Goal: Task Accomplishment & Management: Use online tool/utility

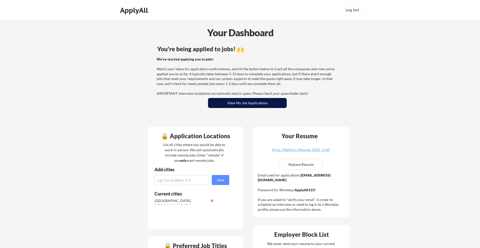
click at [243, 106] on button "View My Job Applications" at bounding box center [247, 103] width 79 height 10
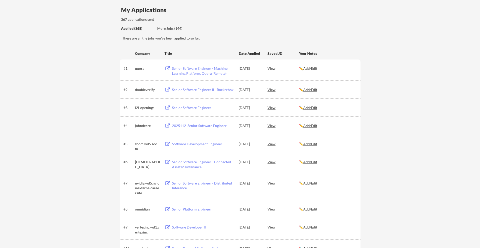
scroll to position [39, 0]
click at [179, 28] on div "More Jobs (144)" at bounding box center [175, 28] width 37 height 5
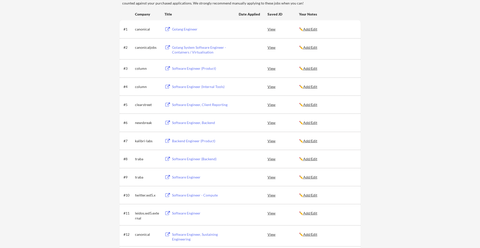
scroll to position [84, 0]
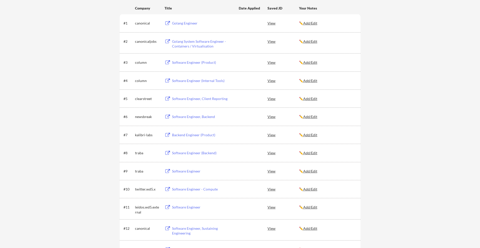
click at [187, 62] on div "Software Engineer (Product)" at bounding box center [203, 62] width 62 height 5
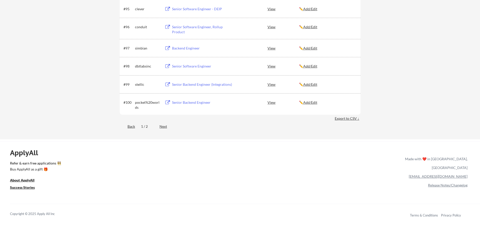
scroll to position [1860, 0]
click at [165, 126] on div "Next" at bounding box center [166, 127] width 13 height 5
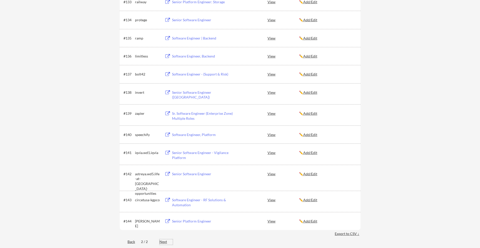
scroll to position [703, 0]
click at [189, 136] on div "Software Engineer, Platform" at bounding box center [203, 135] width 62 height 5
